Goal: Find contact information

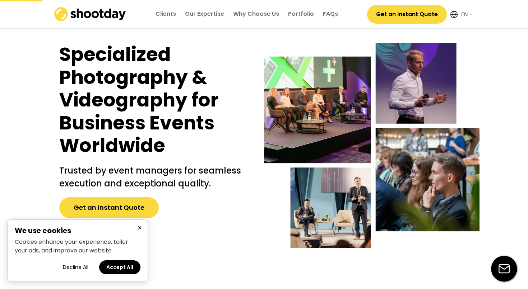
select select ""en""
click at [467, 14] on select "English EN AR" at bounding box center [466, 14] width 14 height 14
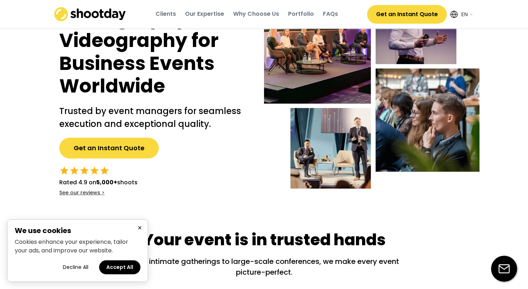
scroll to position [60, 0]
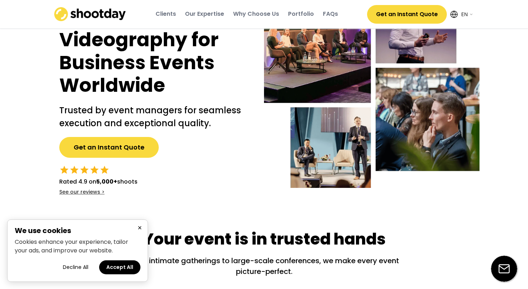
click at [140, 227] on button "×" at bounding box center [139, 228] width 9 height 9
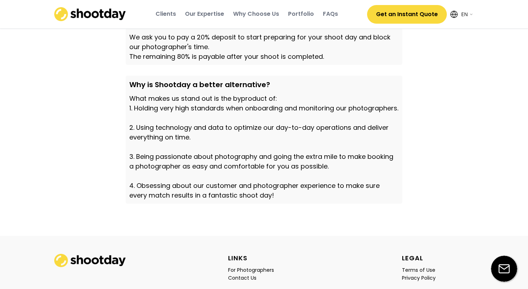
scroll to position [2510, 0]
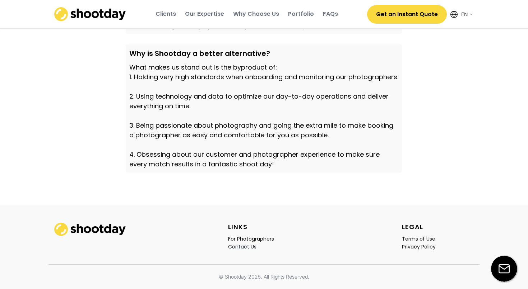
click at [246, 247] on div "Contact Us" at bounding box center [242, 247] width 28 height 6
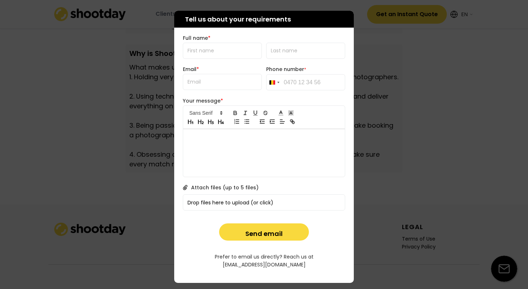
click at [52, 171] on div at bounding box center [264, 144] width 528 height 289
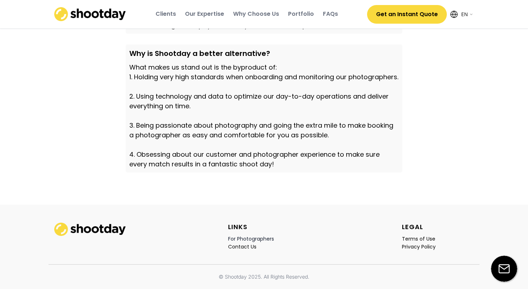
click at [238, 237] on div "For Photographers" at bounding box center [251, 239] width 46 height 6
